Goal: Information Seeking & Learning: Learn about a topic

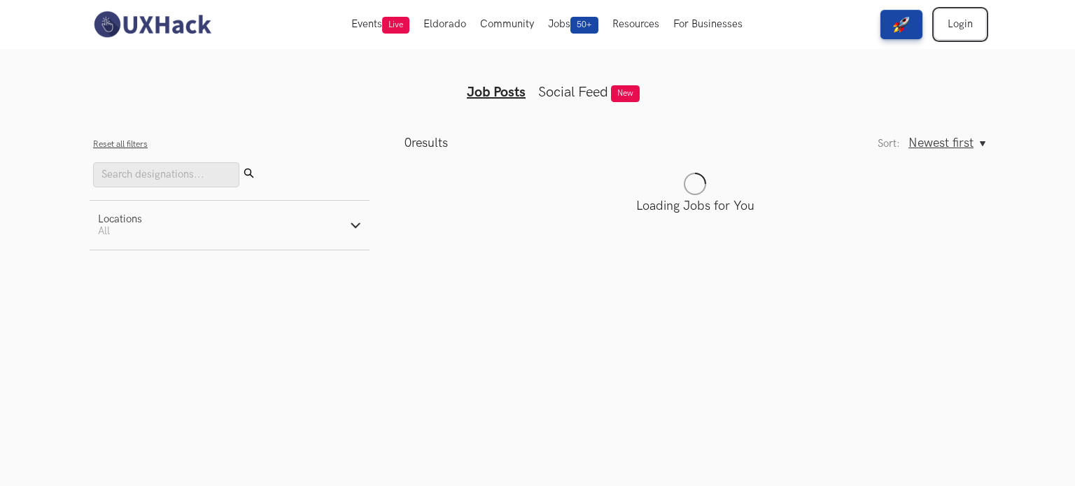
click at [963, 27] on link "Login" at bounding box center [960, 24] width 50 height 29
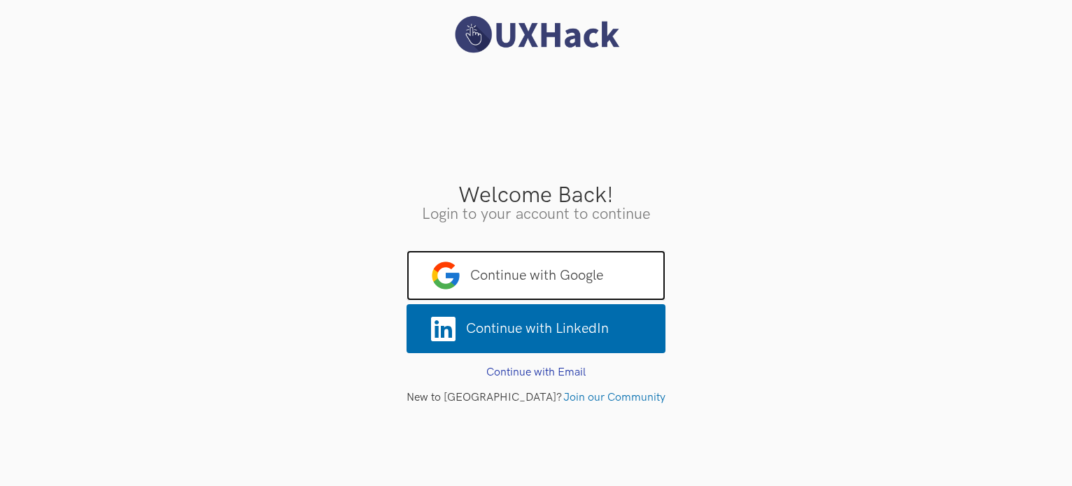
click at [490, 287] on span "Continue with Google" at bounding box center [536, 276] width 259 height 50
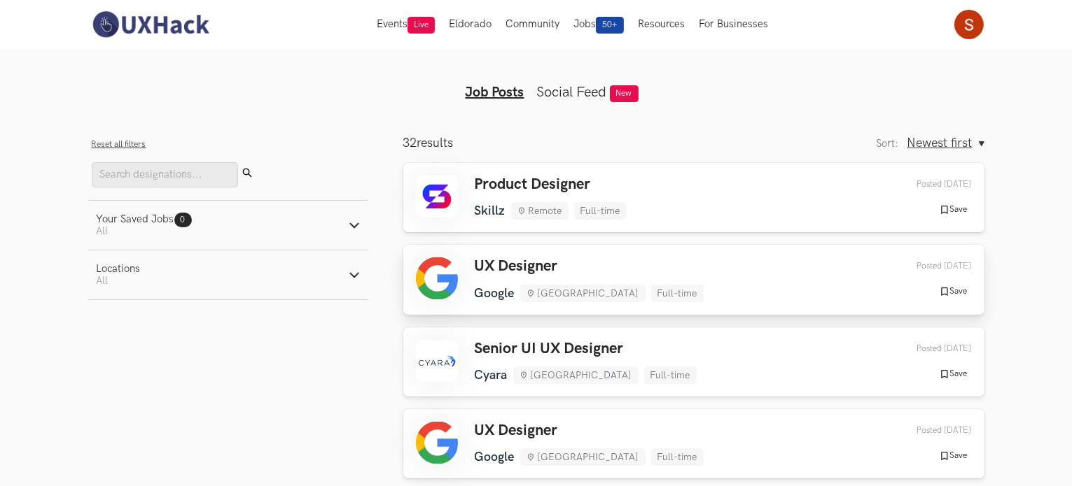
click at [517, 250] on link "UX Designer Google [GEOGRAPHIC_DATA] Full-time Google [GEOGRAPHIC_DATA] Full-ti…" at bounding box center [693, 279] width 581 height 69
click at [655, 441] on div "UX Designer Google [GEOGRAPHIC_DATA] Full-time Google [GEOGRAPHIC_DATA] Full-ti…" at bounding box center [694, 444] width 556 height 44
click at [524, 173] on link "Product Designer Skillz Remote Full-time Skillz Remote Full-time [DATE] Posted …" at bounding box center [693, 197] width 581 height 69
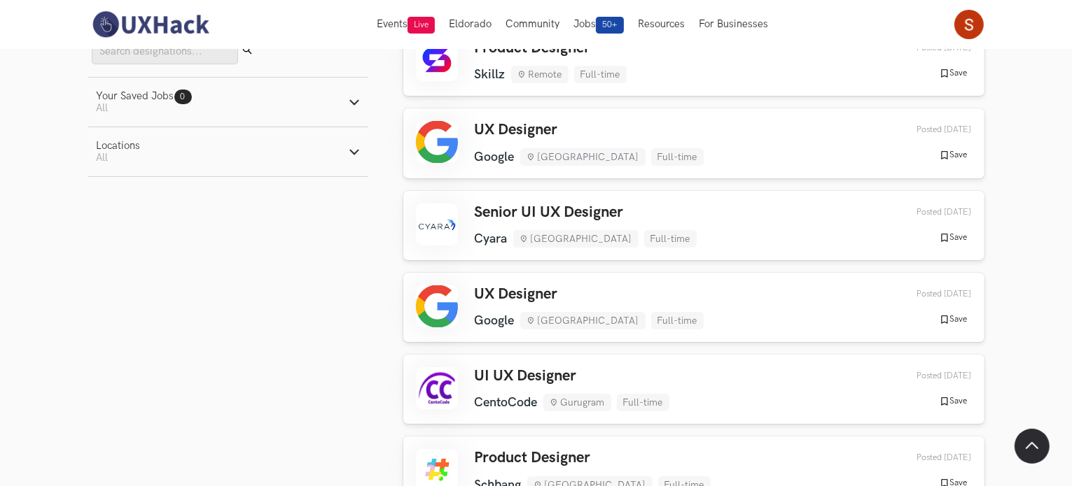
scroll to position [140, 0]
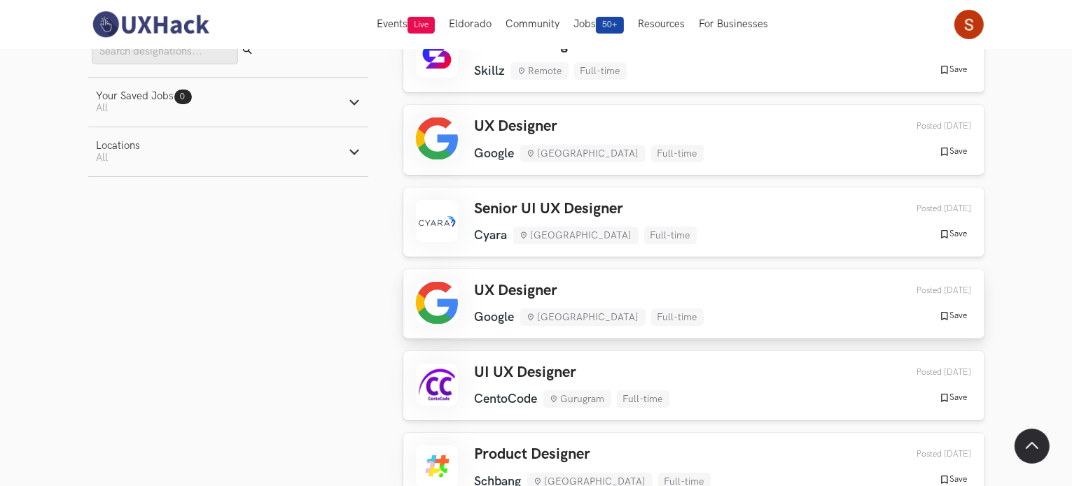
click at [516, 290] on h3 "UX Designer" at bounding box center [589, 291] width 229 height 18
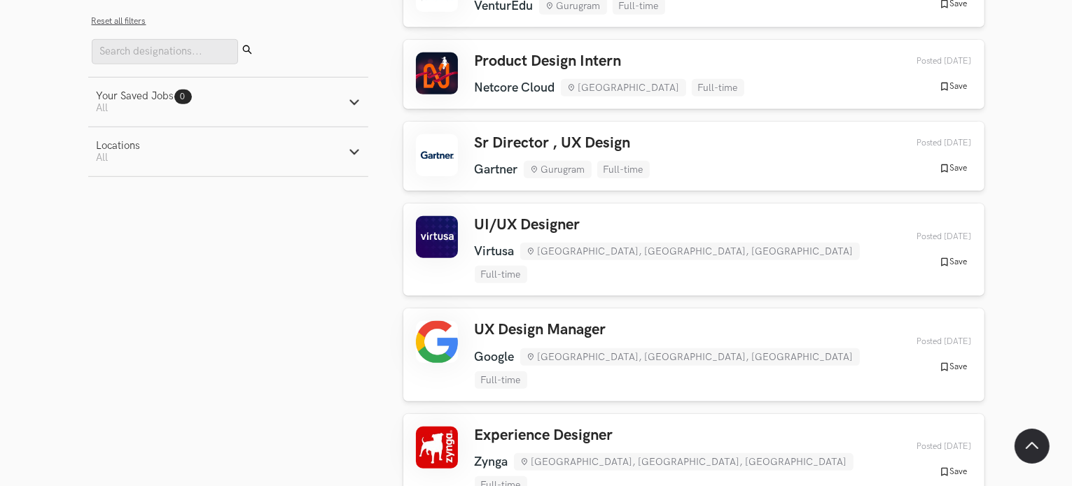
scroll to position [980, 0]
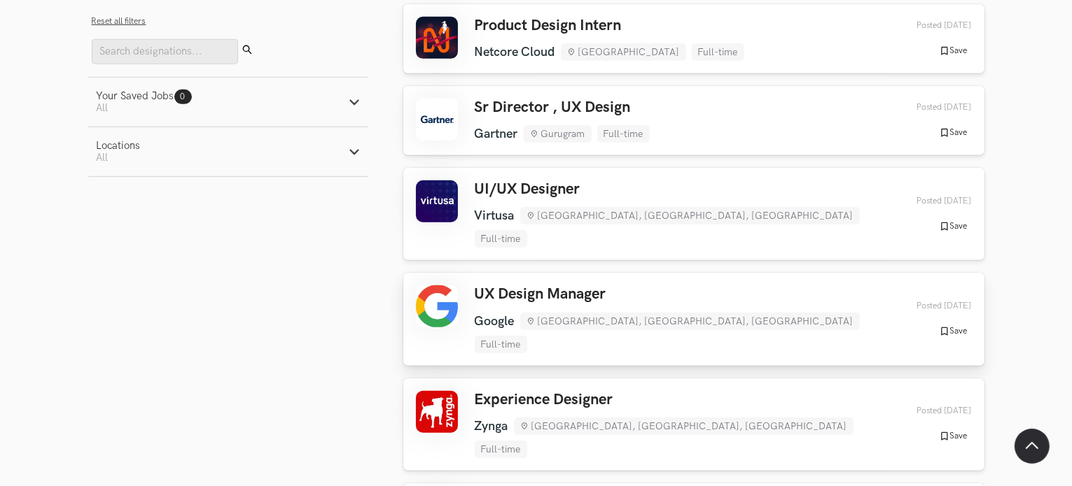
click at [598, 286] on h3 "UX Design Manager" at bounding box center [679, 295] width 409 height 18
